Goal: Information Seeking & Learning: Learn about a topic

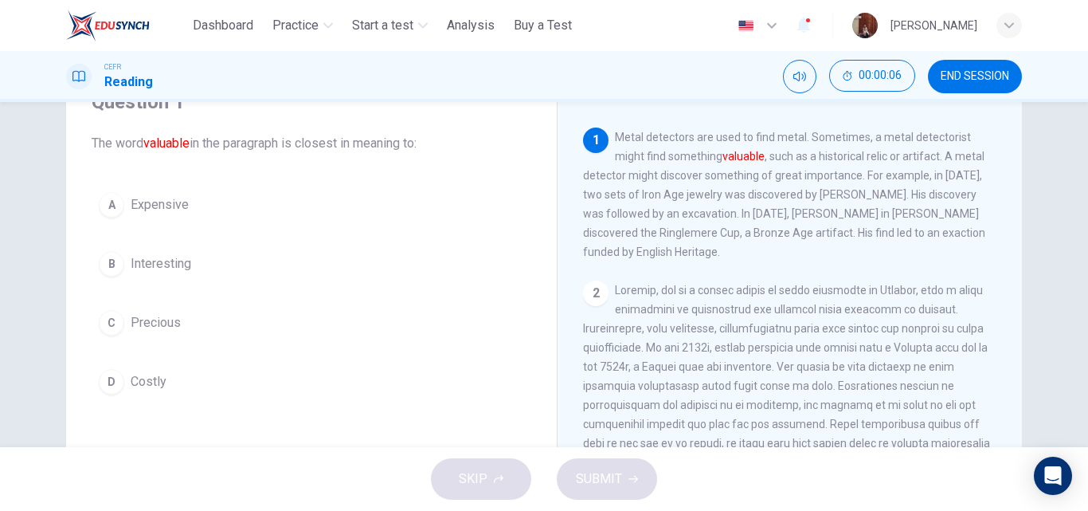
scroll to position [83, 0]
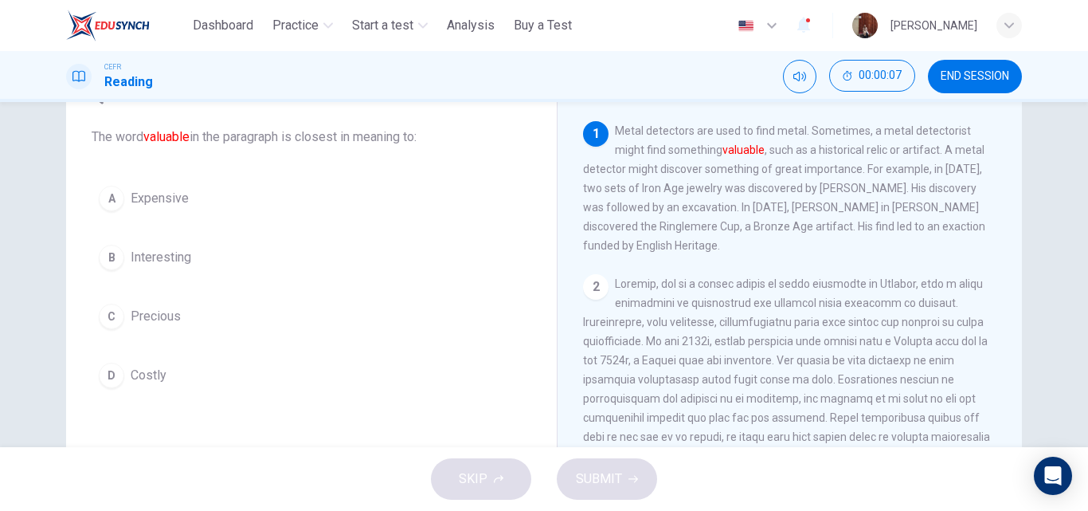
click at [100, 316] on div "C" at bounding box center [111, 316] width 25 height 25
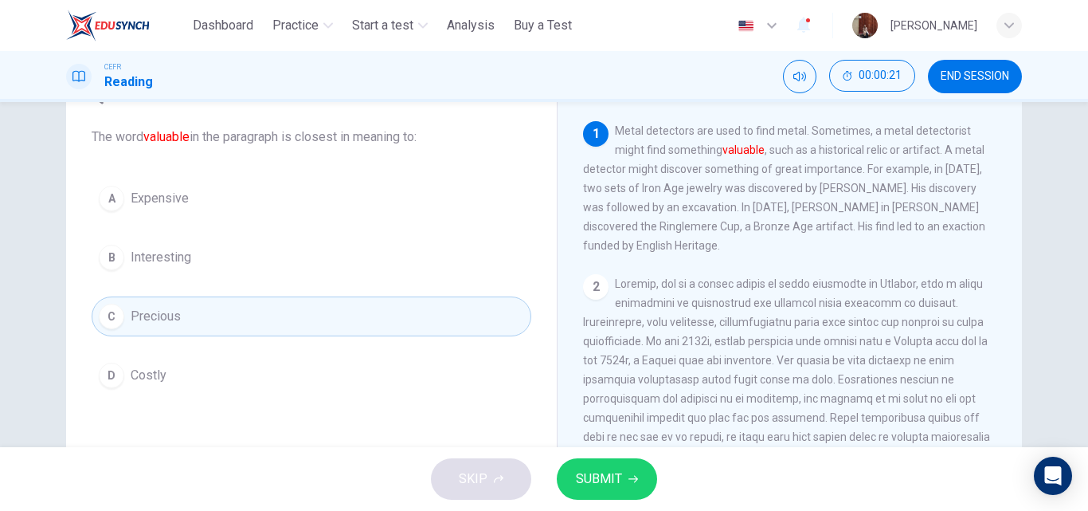
click at [131, 253] on span "Interesting" at bounding box center [161, 257] width 61 height 19
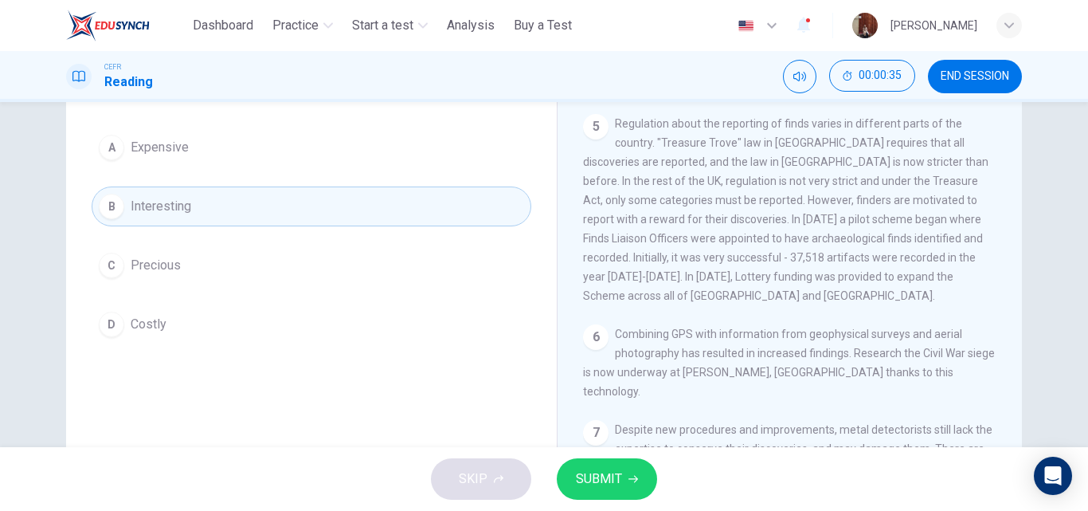
scroll to position [127, 0]
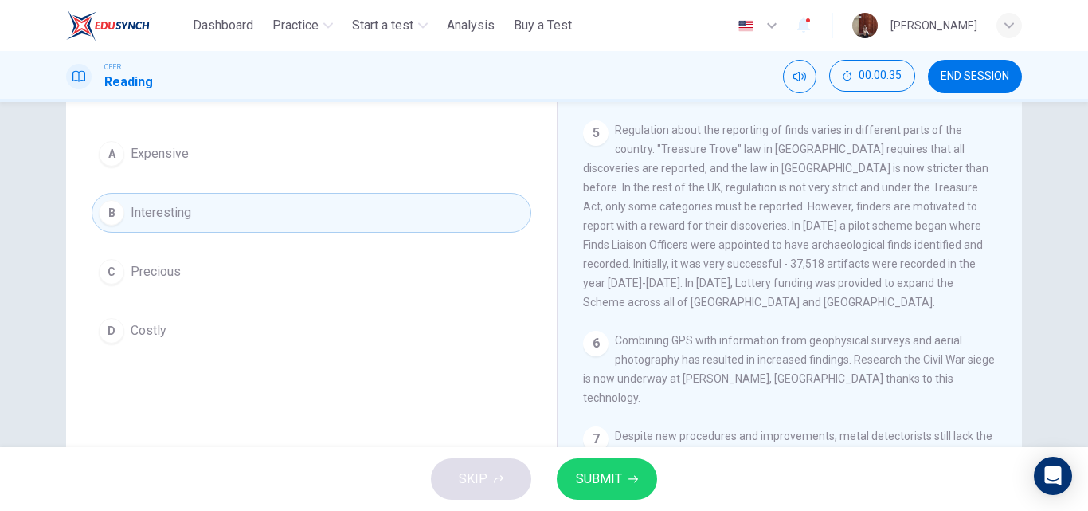
click at [110, 215] on div "B" at bounding box center [111, 212] width 25 height 25
click at [112, 220] on div "B" at bounding box center [111, 212] width 25 height 25
click at [109, 218] on div "B" at bounding box center [111, 212] width 25 height 25
click at [107, 220] on div "B" at bounding box center [111, 212] width 25 height 25
click at [92, 193] on button "B Interesting" at bounding box center [312, 213] width 440 height 40
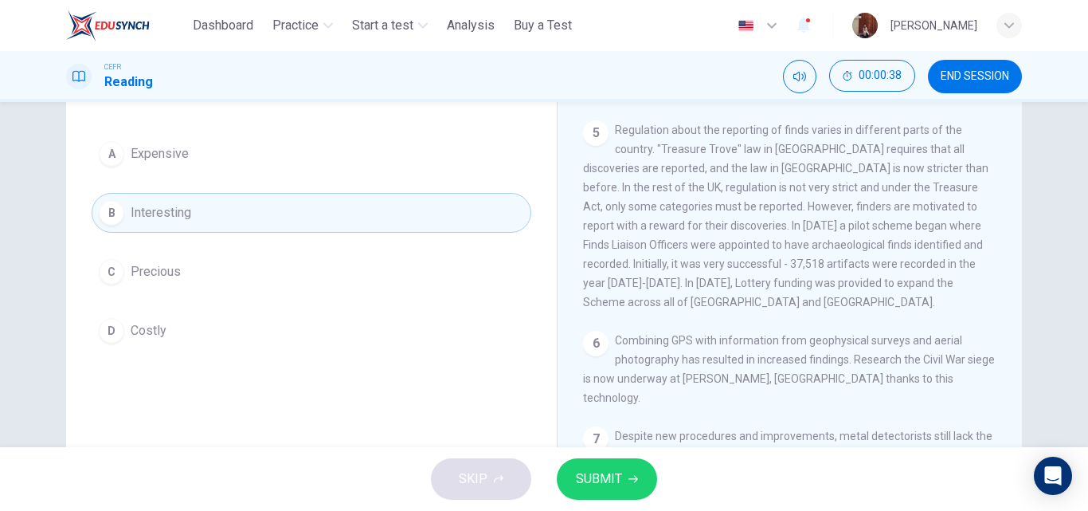
scroll to position [0, 0]
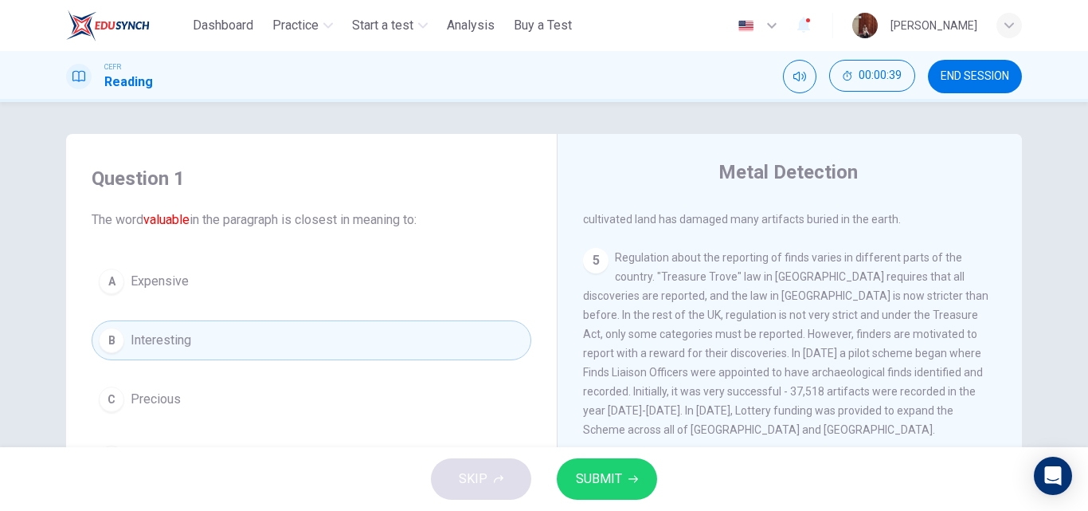
click at [131, 178] on h4 "Question 1" at bounding box center [312, 178] width 440 height 25
click at [80, 79] on icon at bounding box center [79, 76] width 13 height 13
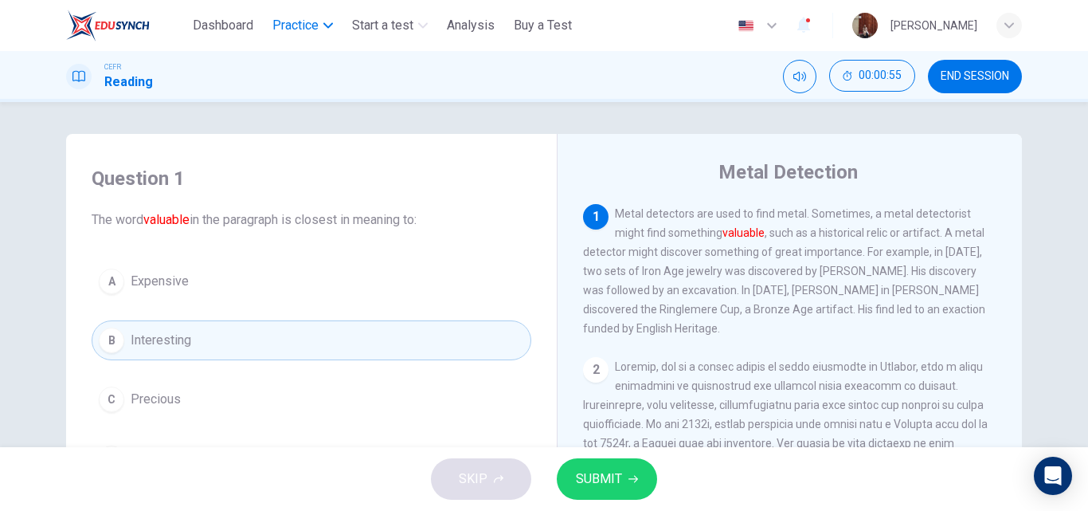
click at [312, 32] on span "Practice" at bounding box center [296, 25] width 46 height 19
click at [316, 24] on span "Practice" at bounding box center [296, 25] width 46 height 19
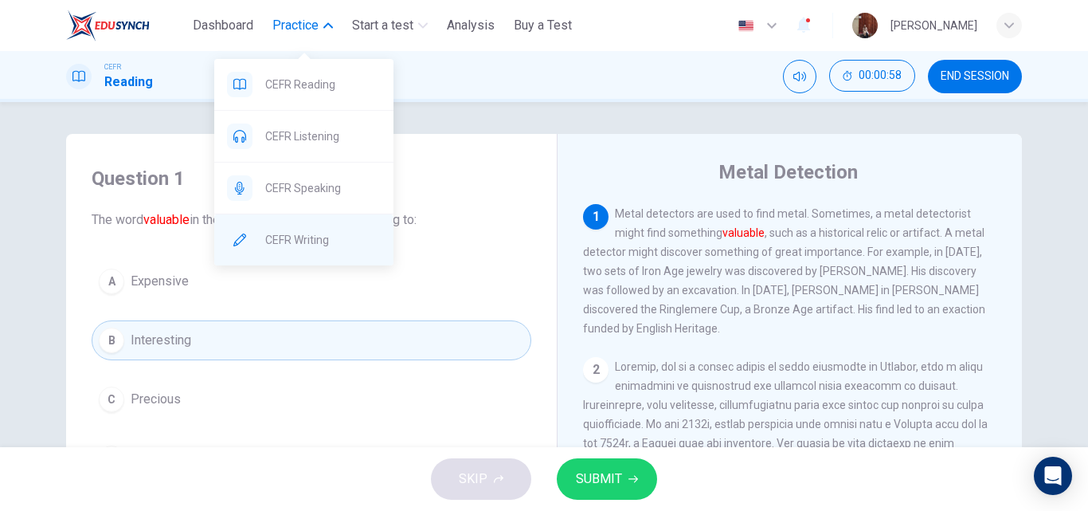
click at [329, 231] on span "CEFR Writing" at bounding box center [323, 239] width 116 height 19
